Goal: Register for event/course

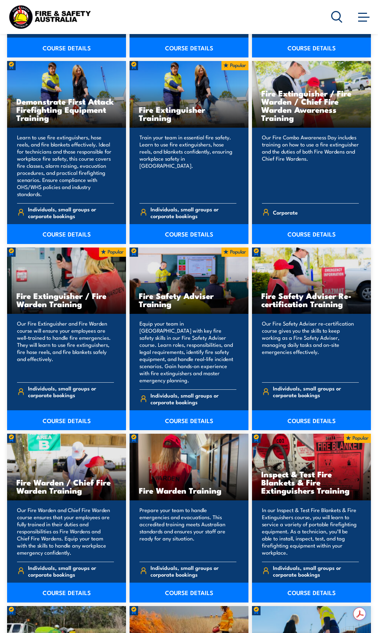
scroll to position [710, 0]
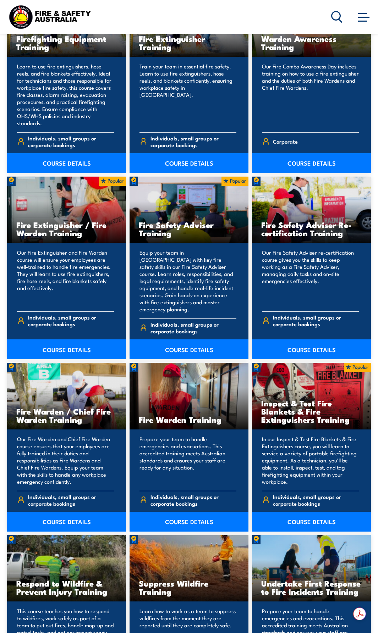
click at [302, 340] on link "COURSE DETAILS" at bounding box center [311, 350] width 119 height 20
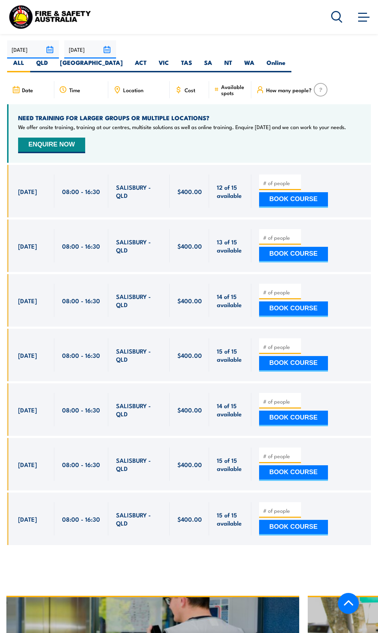
scroll to position [1242, 0]
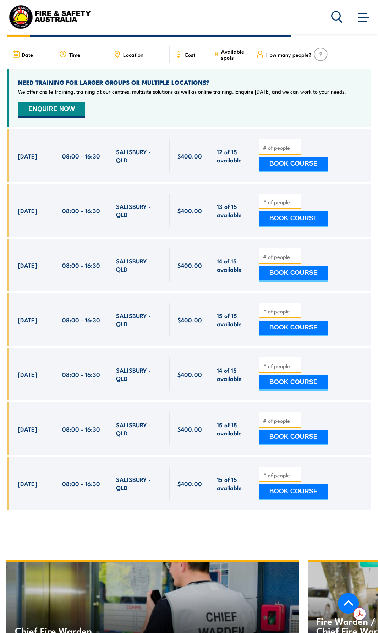
click at [279, 248] on div "BOOK COURSE" at bounding box center [310, 264] width 102 height 33
